Goal: Task Accomplishment & Management: Manage account settings

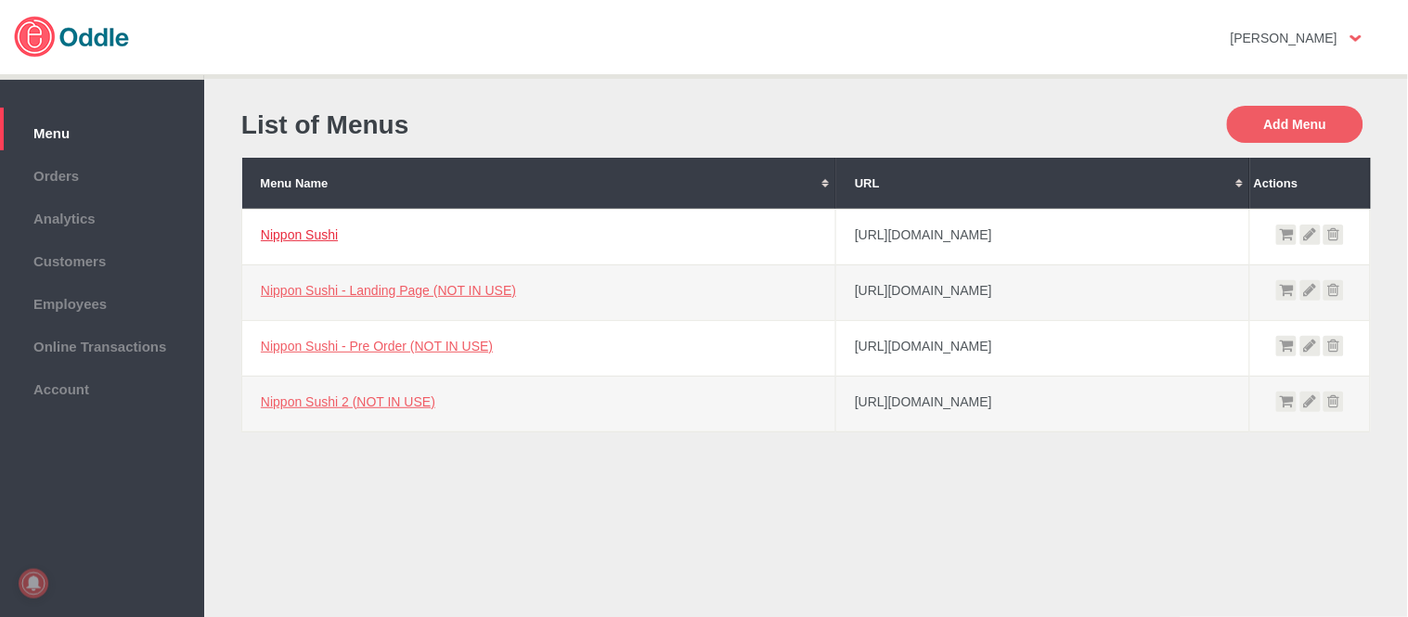
click at [275, 234] on link "Nippon Sushi" at bounding box center [299, 234] width 77 height 15
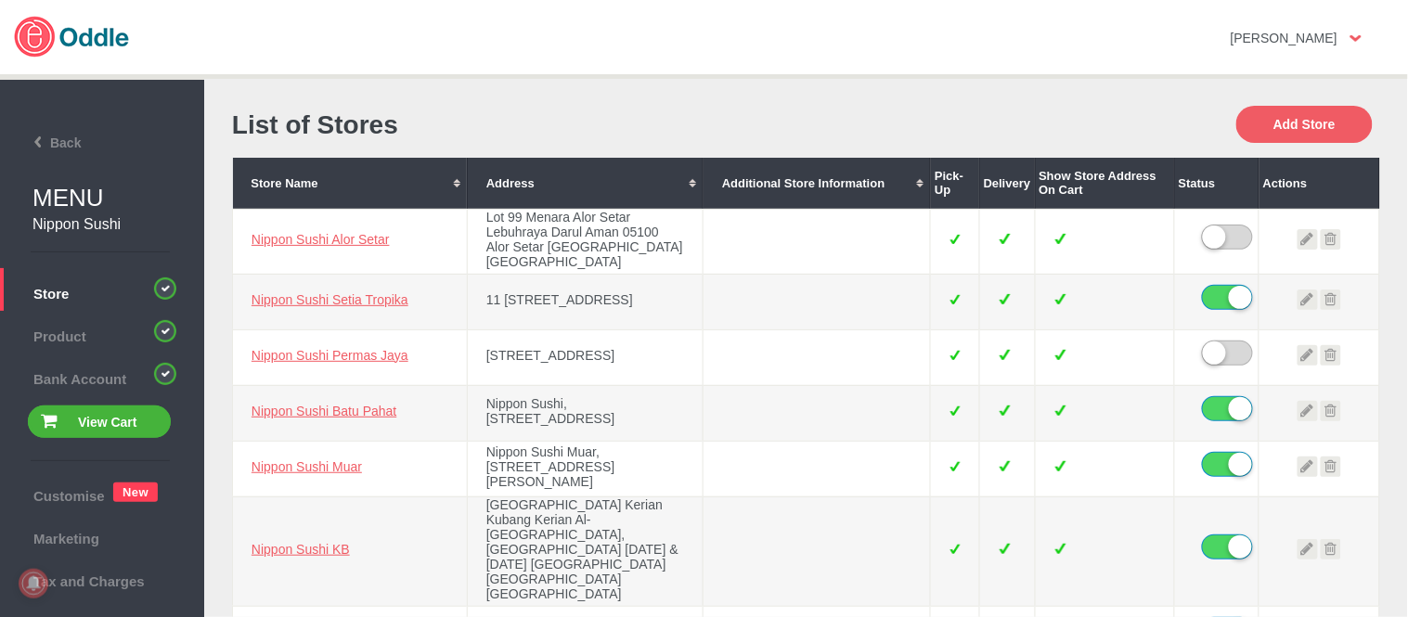
click at [659, 140] on div "List of Stores" at bounding box center [519, 125] width 574 height 65
click at [359, 419] on link "Nippon Sushi Batu Pahat" at bounding box center [324, 411] width 145 height 15
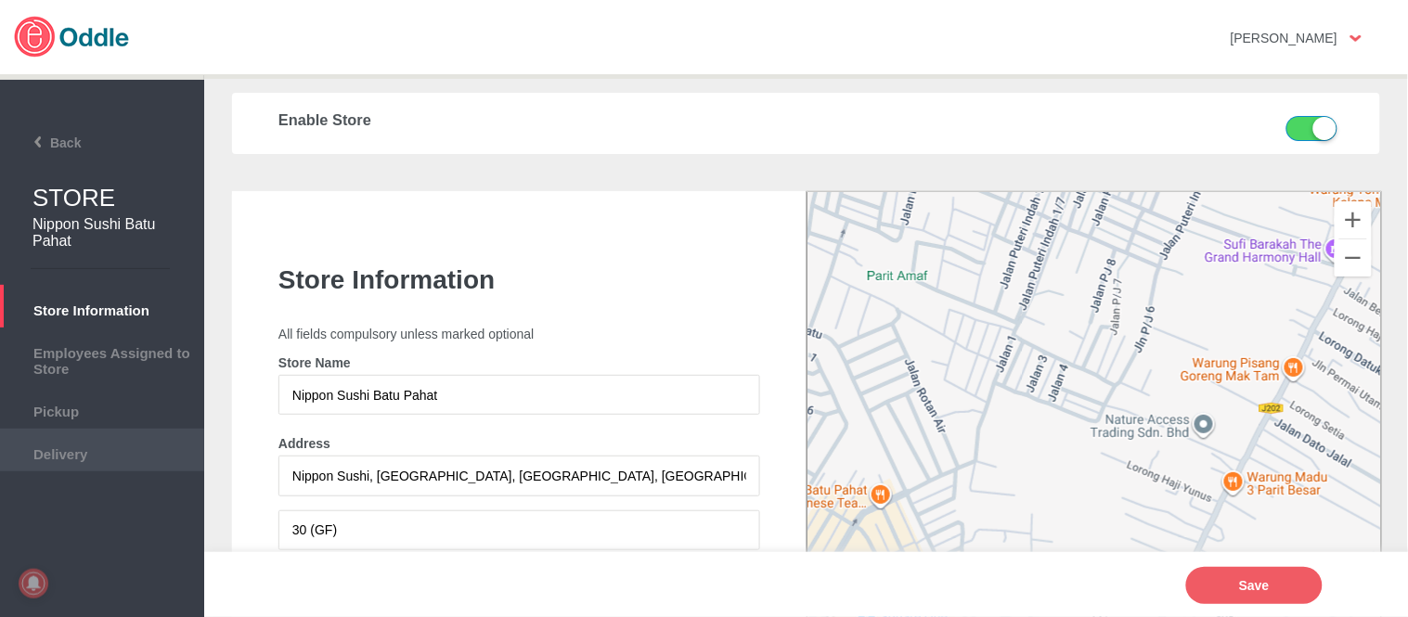
click at [107, 455] on span "Delivery" at bounding box center [102, 452] width 186 height 20
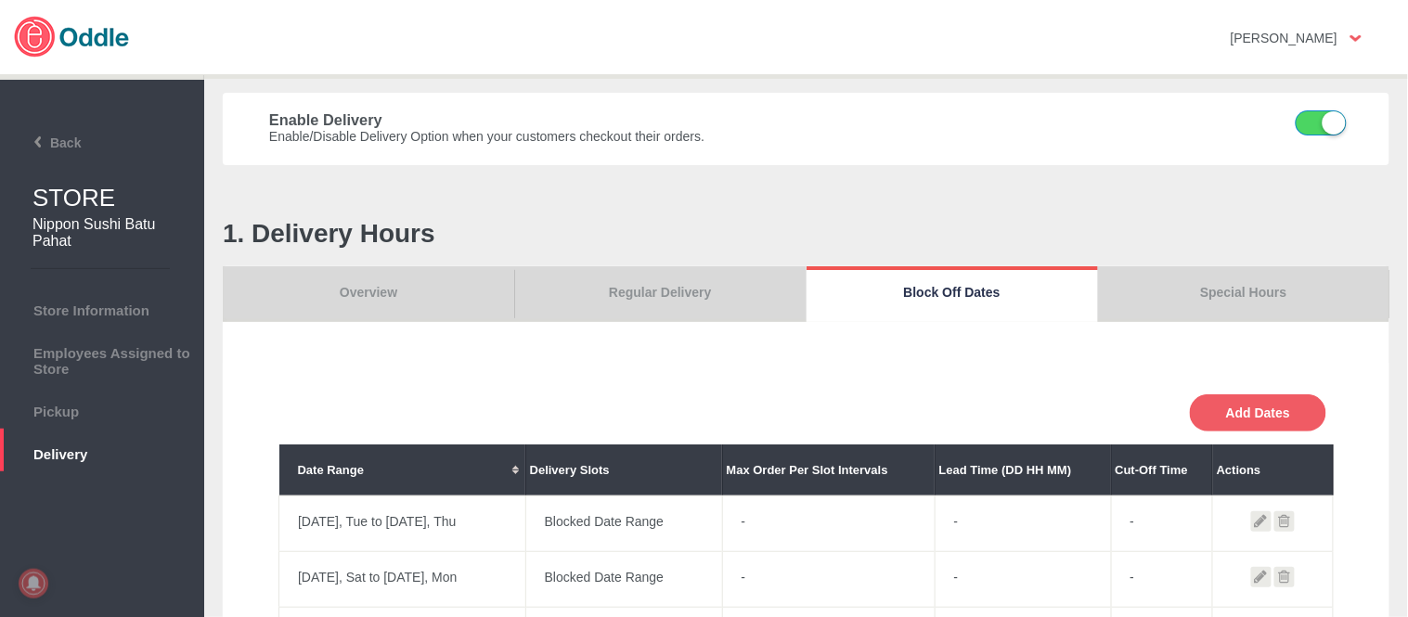
click at [1227, 261] on div "1. Delivery Hours Overview Regular Delivery Block Off Dates Special Hours [DATE…" at bounding box center [806, 478] width 1167 height 519
click at [1249, 282] on link "Special Hours" at bounding box center [1243, 294] width 291 height 56
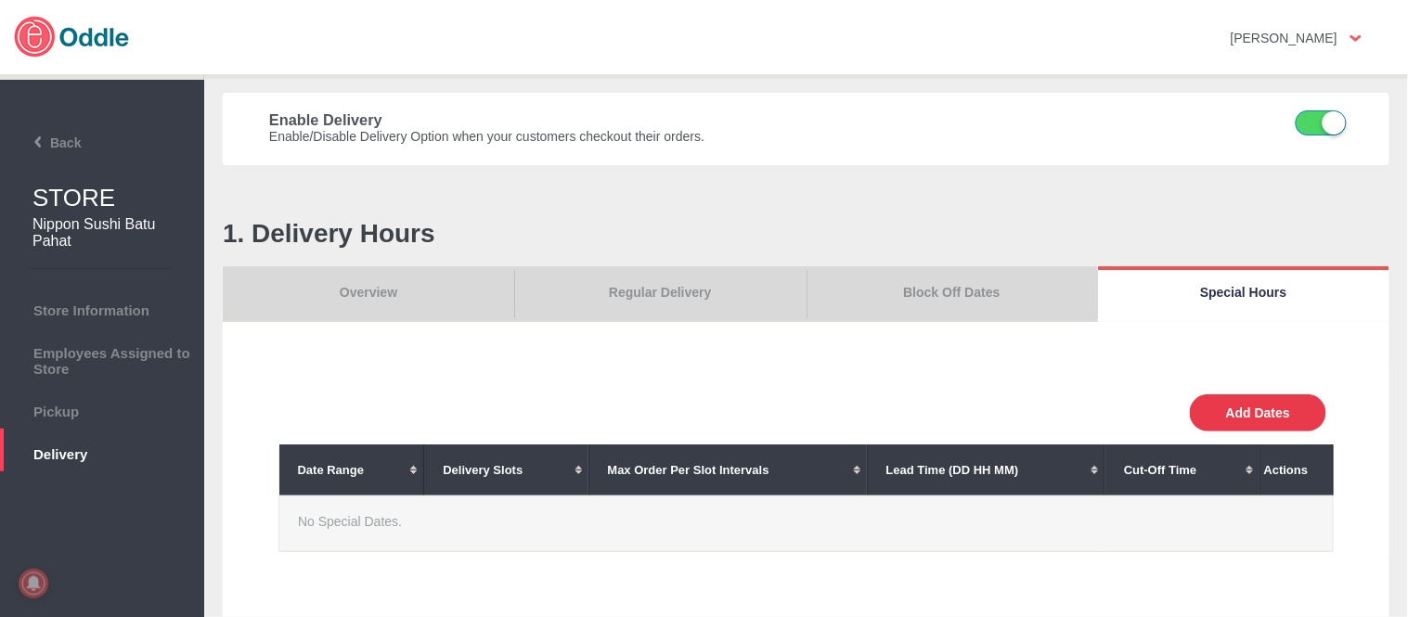
click at [1276, 396] on button "Add Dates" at bounding box center [1258, 412] width 136 height 37
select select "30"
type input "10"
type input "0"
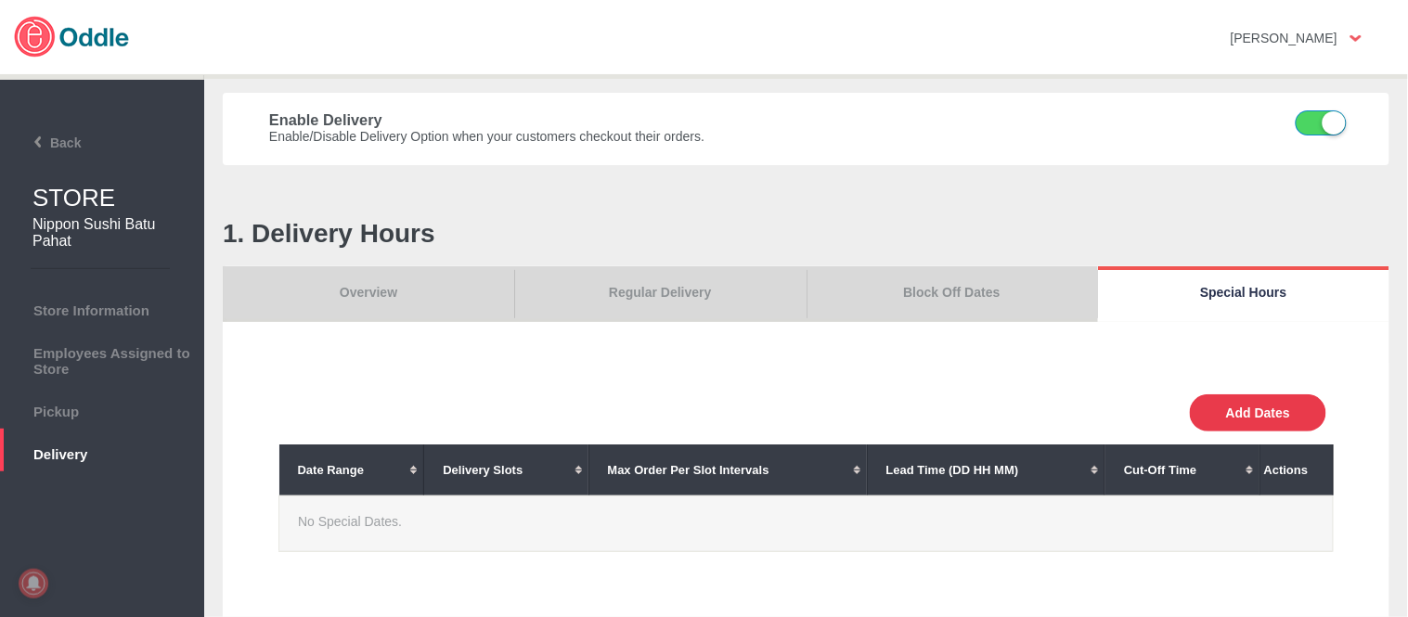
type input "30"
select select "11:00 AM"
select select "11:00 PM"
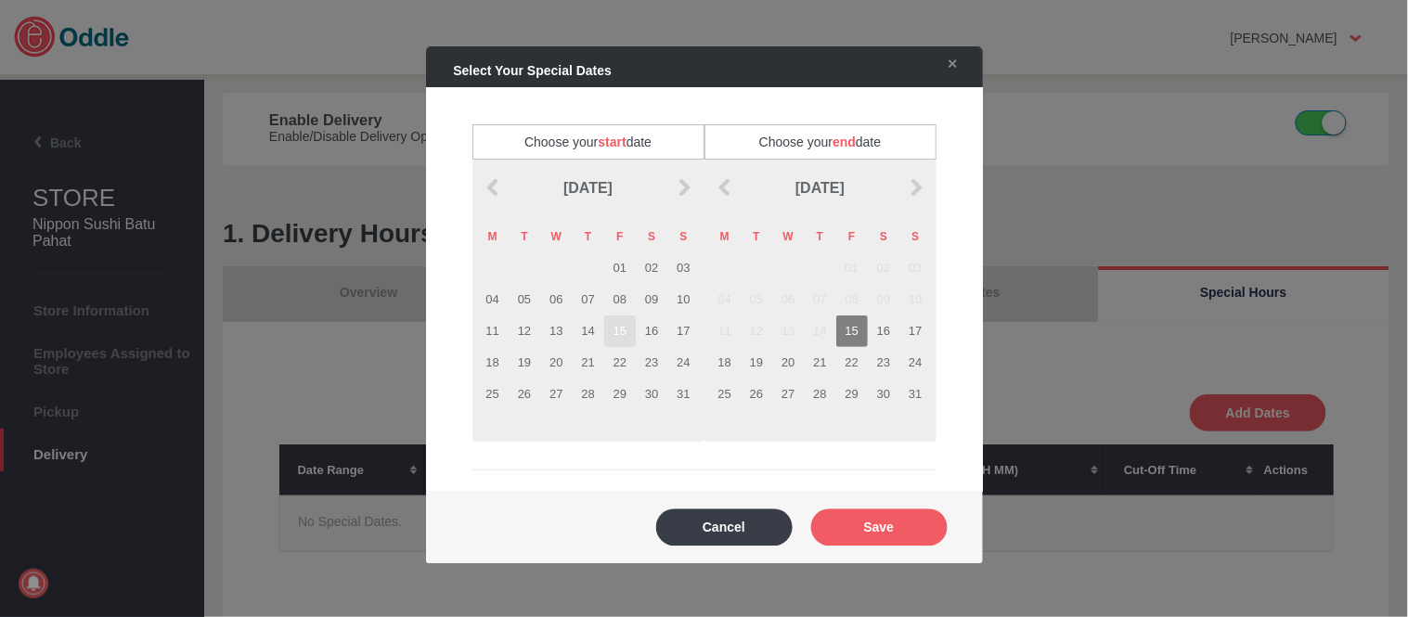
click at [624, 331] on td "15" at bounding box center [620, 332] width 32 height 32
click at [848, 330] on td "15" at bounding box center [852, 332] width 32 height 32
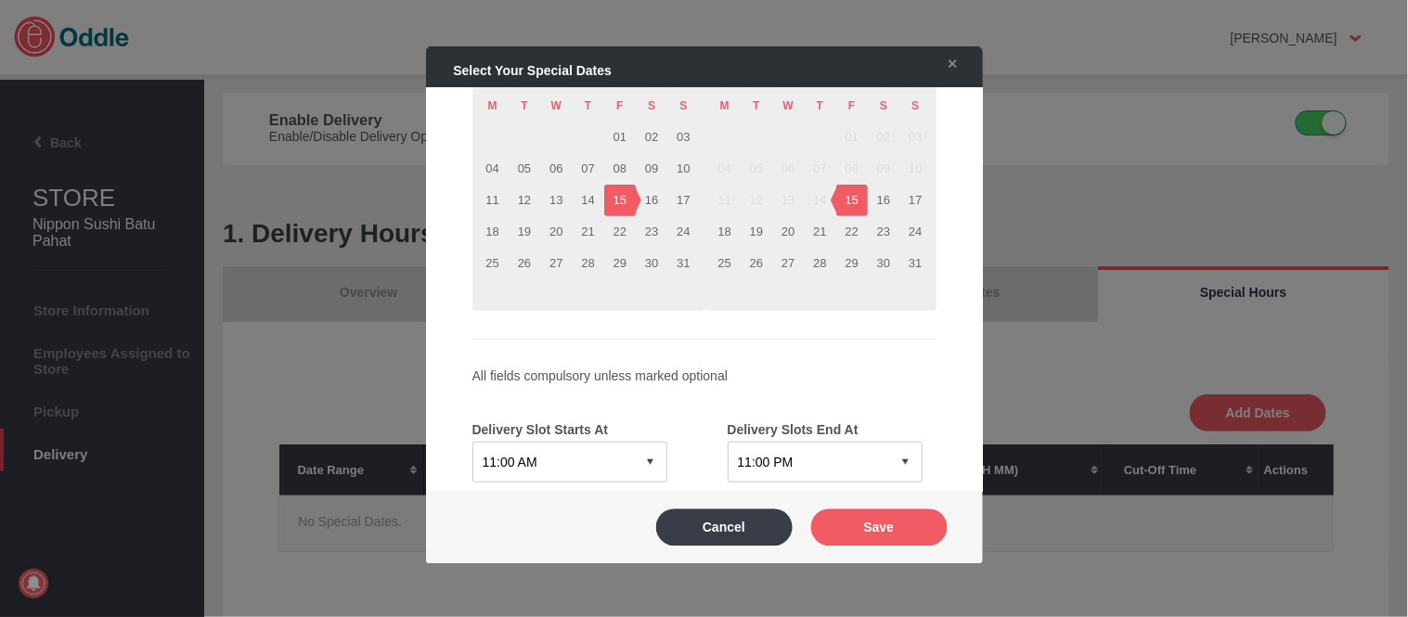
scroll to position [309, 0]
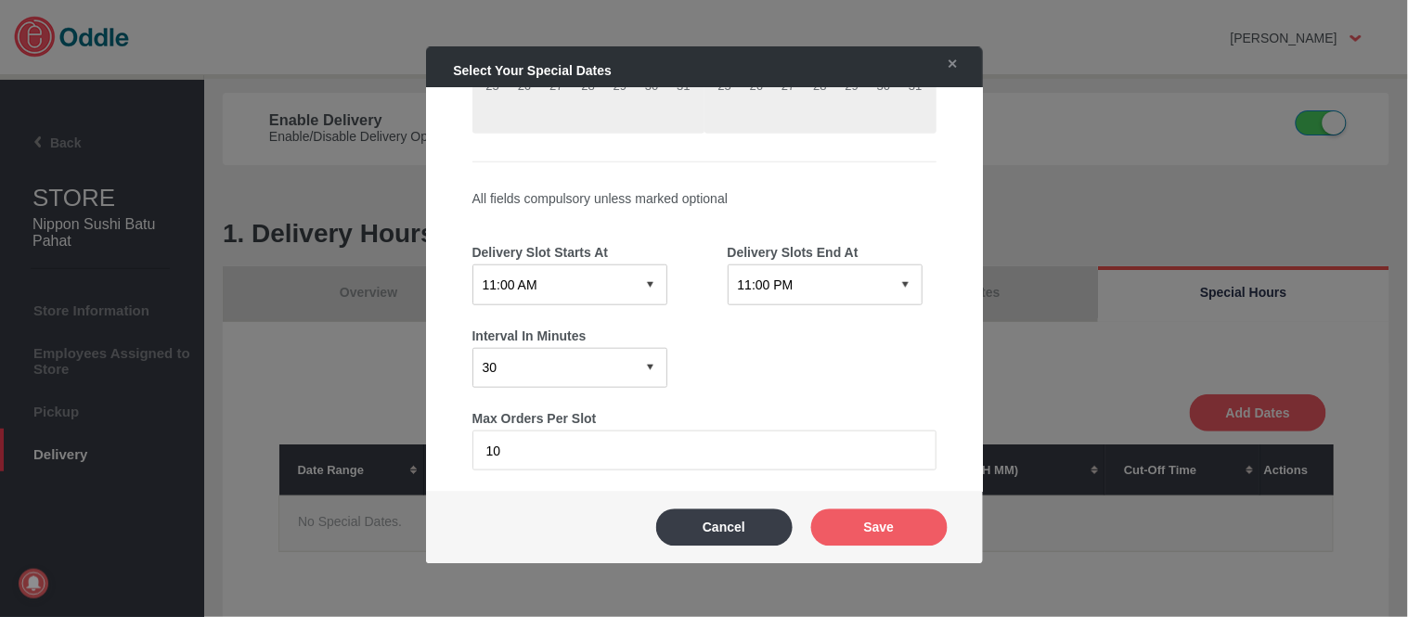
click at [580, 289] on select "12:15 AM 12:30 AM 12:45 AM 01:00 AM 01:15 AM 01:30 AM 01:45 AM 02:00 AM 02:15 A…" at bounding box center [569, 285] width 195 height 40
select select "01:00 PM"
click at [472, 265] on select "12:15 AM 12:30 AM 12:45 AM 01:00 AM 01:15 AM 01:30 AM 01:45 AM 02:00 AM 02:15 A…" at bounding box center [569, 285] width 195 height 40
click at [812, 266] on select "12:15 AM 12:30 AM 12:45 AM 01:00 AM 01:15 AM 01:30 AM 01:45 AM 02:00 AM 02:15 A…" at bounding box center [825, 285] width 195 height 40
select select "01:30 PM"
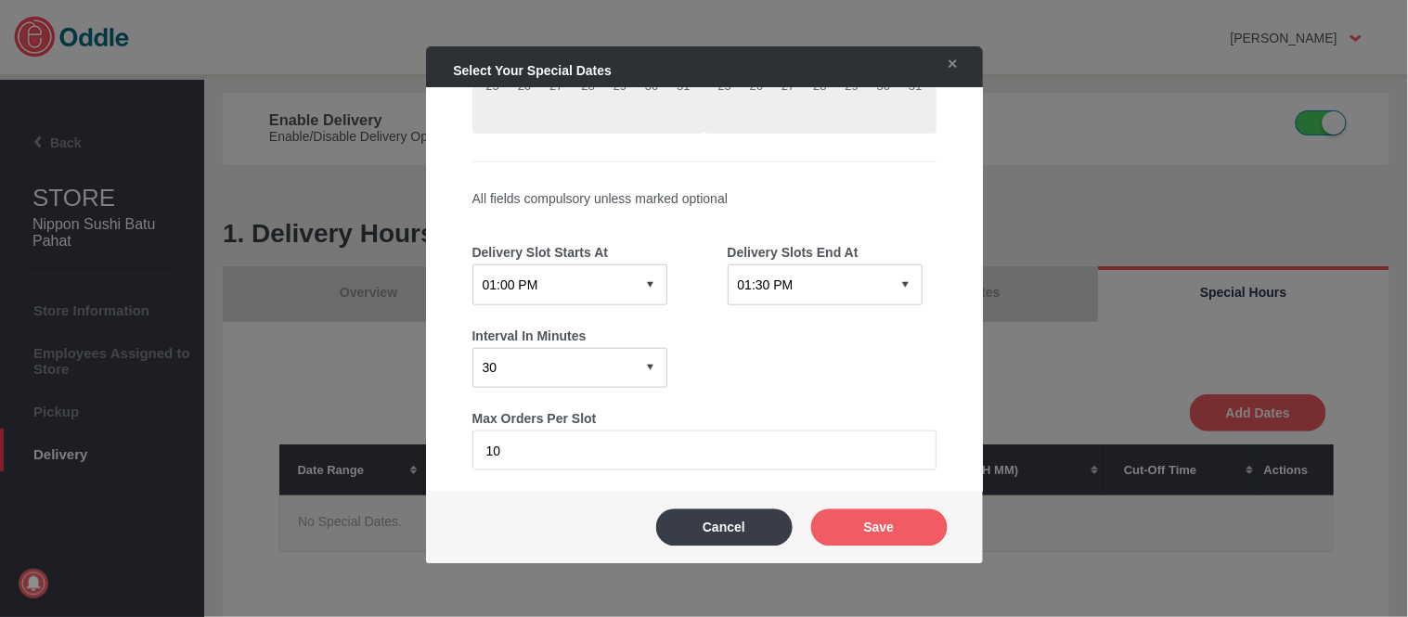
click at [728, 265] on select "12:15 AM 12:30 AM 12:45 AM 01:00 AM 01:15 AM 01:30 AM 01:45 AM 02:00 AM 02:15 A…" at bounding box center [825, 285] width 195 height 40
click at [885, 516] on button "Save" at bounding box center [879, 527] width 136 height 37
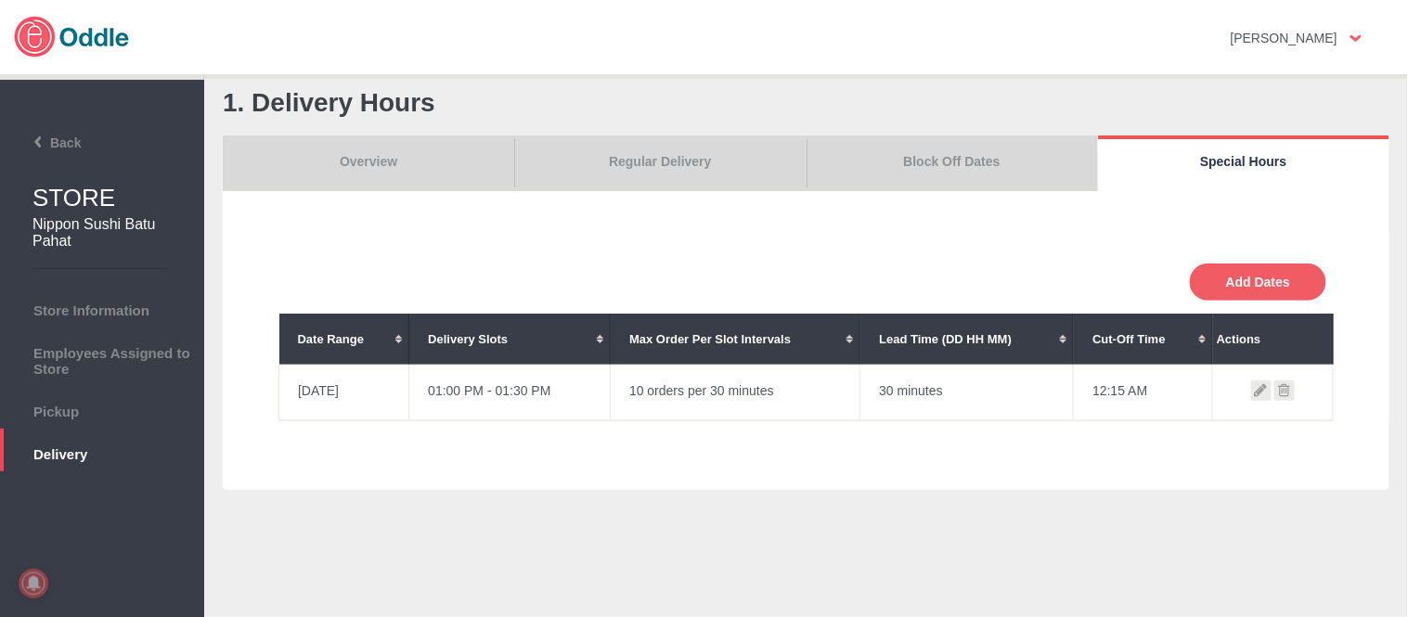
scroll to position [206, 0]
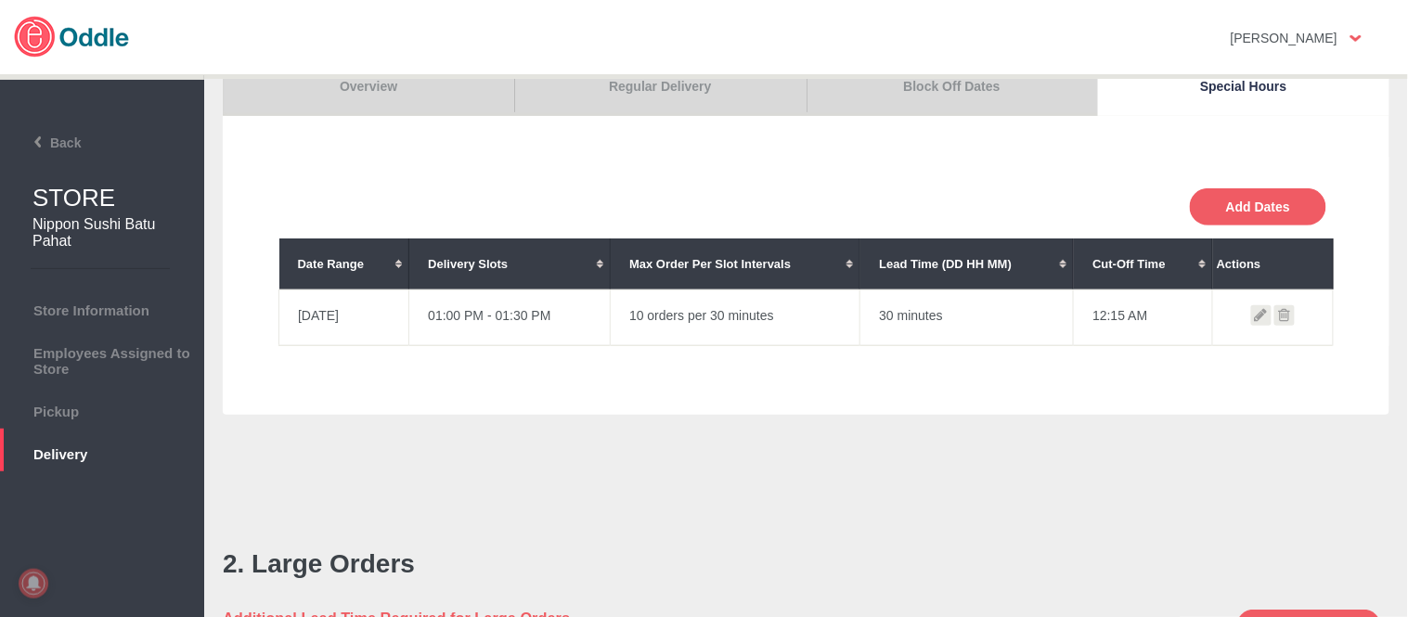
click at [1281, 318] on icon at bounding box center [1284, 315] width 20 height 20
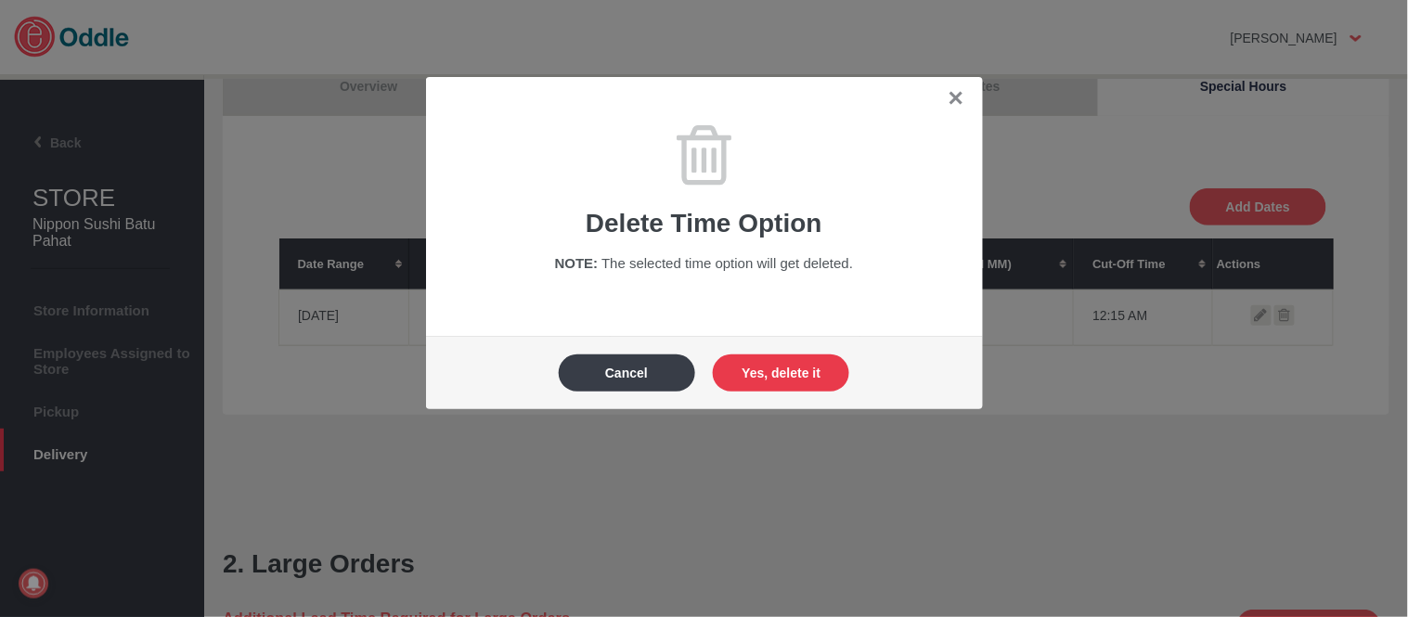
click at [786, 382] on button "Yes, delete it" at bounding box center [781, 373] width 136 height 37
